Goal: Information Seeking & Learning: Learn about a topic

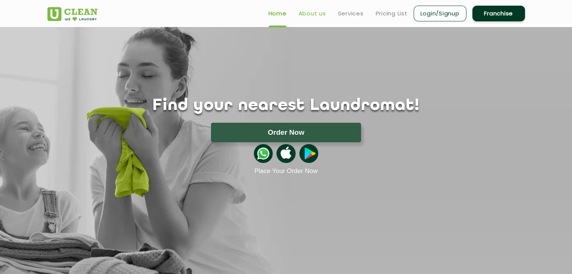
click at [311, 15] on link "About us" at bounding box center [312, 13] width 27 height 9
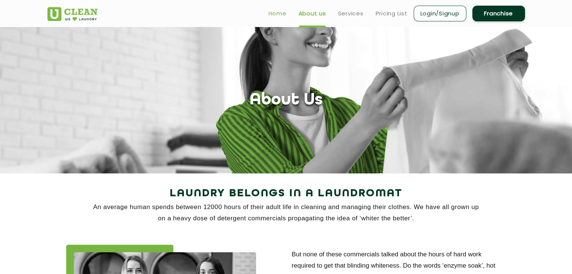
click at [276, 17] on link "Home" at bounding box center [277, 13] width 18 height 9
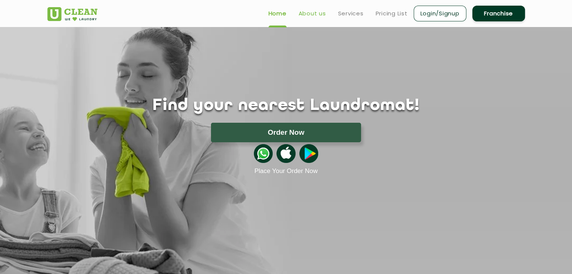
click at [312, 13] on link "About us" at bounding box center [312, 13] width 27 height 9
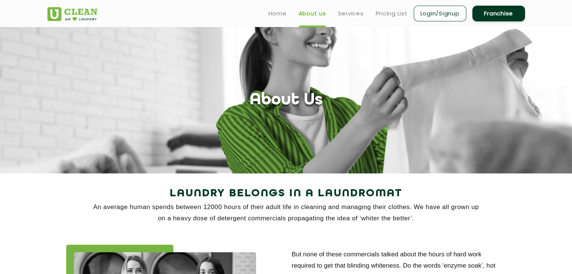
drag, startPoint x: 301, startPoint y: 93, endPoint x: 317, endPoint y: 98, distance: 17.4
click at [307, 95] on h1 "About Us" at bounding box center [286, 100] width 73 height 19
click at [323, 98] on div "About Us" at bounding box center [286, 100] width 489 height 19
drag, startPoint x: 323, startPoint y: 98, endPoint x: 271, endPoint y: 99, distance: 51.9
click at [320, 99] on div "About Us" at bounding box center [286, 100] width 489 height 19
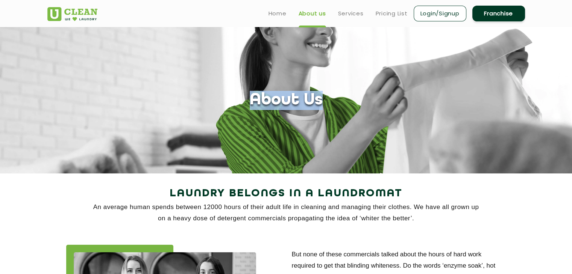
drag, startPoint x: 245, startPoint y: 99, endPoint x: 341, endPoint y: 103, distance: 96.3
click at [341, 103] on div "About Us" at bounding box center [286, 100] width 489 height 19
click at [341, 102] on div "About Us" at bounding box center [286, 100] width 489 height 19
click at [87, 14] on img at bounding box center [72, 14] width 50 height 14
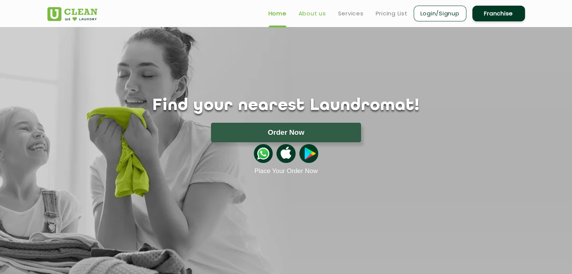
click at [308, 14] on link "About us" at bounding box center [312, 13] width 27 height 9
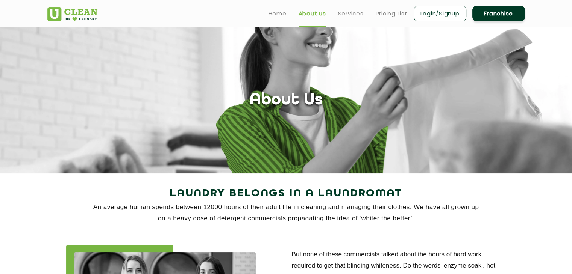
drag, startPoint x: 278, startPoint y: 95, endPoint x: 283, endPoint y: 100, distance: 6.7
click at [279, 96] on h1 "About Us" at bounding box center [286, 100] width 73 height 19
drag, startPoint x: 339, startPoint y: 118, endPoint x: 313, endPoint y: 91, distance: 37.8
click at [337, 112] on section "About Us" at bounding box center [286, 100] width 572 height 147
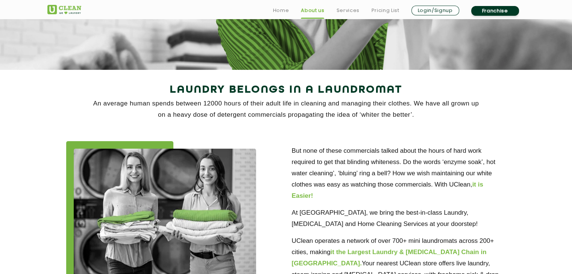
scroll to position [113, 0]
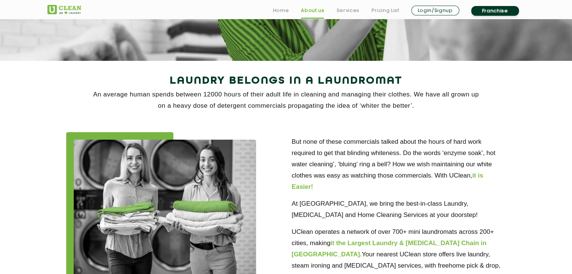
click at [413, 105] on p "An average human spends between 12000 hours of their adult life in cleaning and…" at bounding box center [286, 100] width 478 height 23
click at [414, 105] on p "An average human spends between 12000 hours of their adult life in cleaning and…" at bounding box center [286, 100] width 478 height 23
drag, startPoint x: 94, startPoint y: 95, endPoint x: 425, endPoint y: 104, distance: 331.8
click at [425, 104] on p "An average human spends between 12000 hours of their adult life in cleaning and…" at bounding box center [286, 100] width 478 height 23
copy p "An average human spends between 12000 hours of their adult life in cleaning and…"
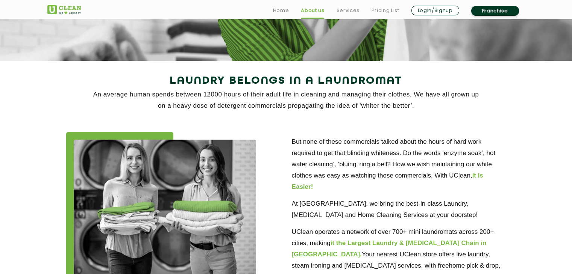
click at [497, 108] on p "An average human spends between 12000 hours of their adult life in cleaning and…" at bounding box center [286, 100] width 478 height 23
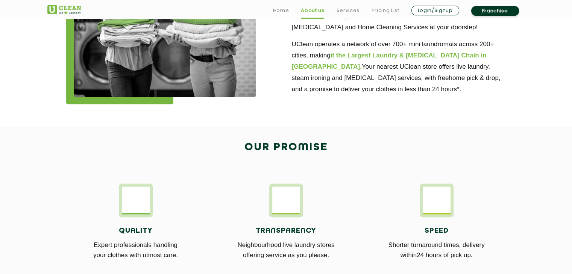
scroll to position [188, 0]
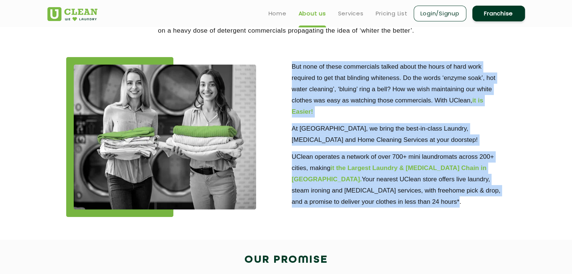
drag, startPoint x: 293, startPoint y: 67, endPoint x: 392, endPoint y: 210, distance: 174.3
click at [392, 210] on div "But none of these commercials talked about the hours of hard work required to g…" at bounding box center [399, 135] width 226 height 156
copy div "But none of these commercials talked about the hours of hard work required to g…"
click at [392, 204] on p "UClean operates a network of over 700+ mini laundromats across 200+ cities, mak…" at bounding box center [399, 180] width 214 height 56
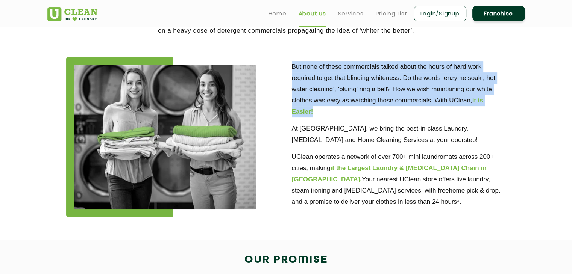
drag, startPoint x: 291, startPoint y: 65, endPoint x: 325, endPoint y: 114, distance: 58.7
click at [325, 114] on p "But none of these commercials talked about the hours of hard work required to g…" at bounding box center [399, 89] width 214 height 56
copy p "But none of these commercials talked about the hours of hard work required to g…"
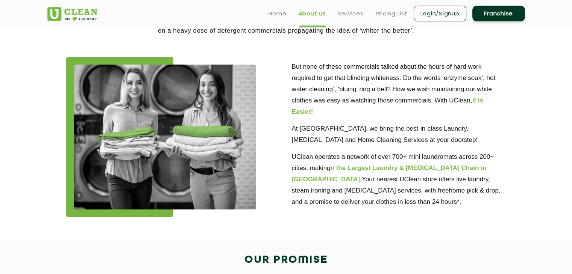
click at [323, 196] on p "UClean operates a network of over 700+ mini laundromats across 200+ cities, mak…" at bounding box center [399, 180] width 214 height 56
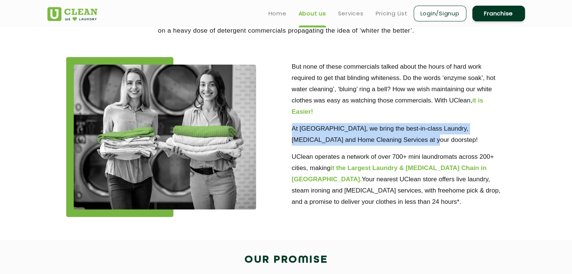
drag, startPoint x: 291, startPoint y: 129, endPoint x: 404, endPoint y: 145, distance: 113.6
click at [404, 145] on p "At [GEOGRAPHIC_DATA], we bring the best-in-class Laundry, [MEDICAL_DATA] and Ho…" at bounding box center [399, 134] width 214 height 23
copy p "At [GEOGRAPHIC_DATA], we bring the best-in-class Laundry, [MEDICAL_DATA] and Ho…"
click at [401, 143] on p "At [GEOGRAPHIC_DATA], we bring the best-in-class Laundry, [MEDICAL_DATA] and Ho…" at bounding box center [399, 134] width 214 height 23
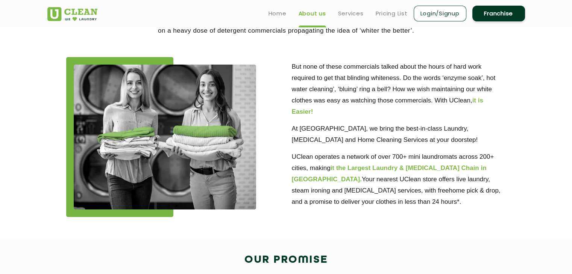
click at [382, 229] on section "Laundry Belongs in a Laundromat An average human spends between 12000 hours of …" at bounding box center [286, 113] width 572 height 255
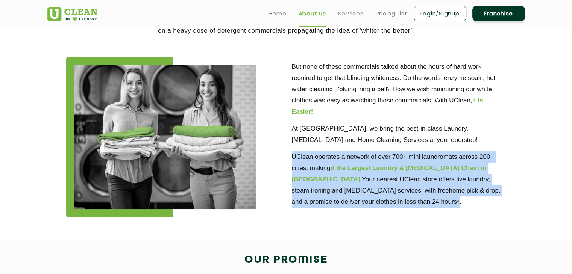
drag, startPoint x: 292, startPoint y: 156, endPoint x: 396, endPoint y: 203, distance: 114.1
click at [396, 203] on p "UClean operates a network of over 700+ mini laundromats across 200+ cities, mak…" at bounding box center [399, 180] width 214 height 56
copy p "UClean operates a network of over 700+ mini laundromats across 200+ cities, mak…"
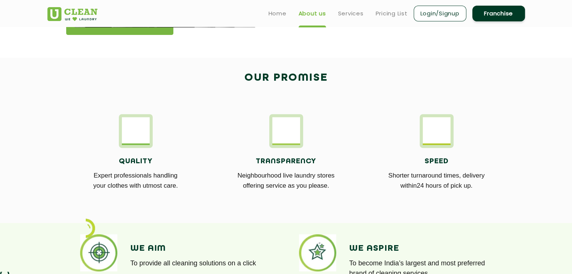
scroll to position [338, 0]
